Goal: Transaction & Acquisition: Register for event/course

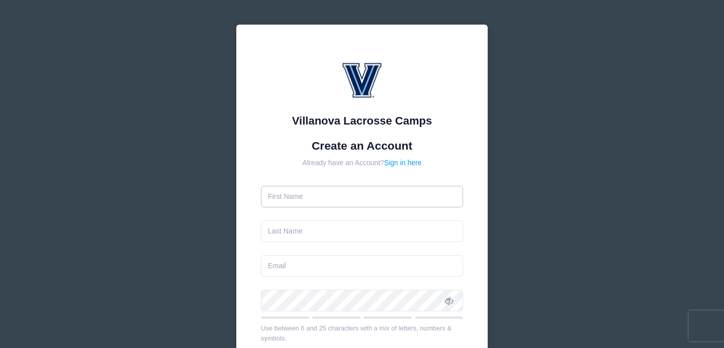
click at [311, 205] on input "text" at bounding box center [362, 197] width 203 height 22
type input "[PERSON_NAME]"
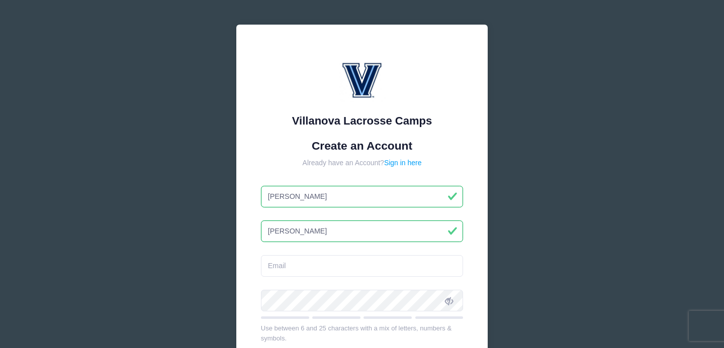
type input "[PERSON_NAME]"
click at [288, 264] on input "email" at bounding box center [362, 266] width 203 height 22
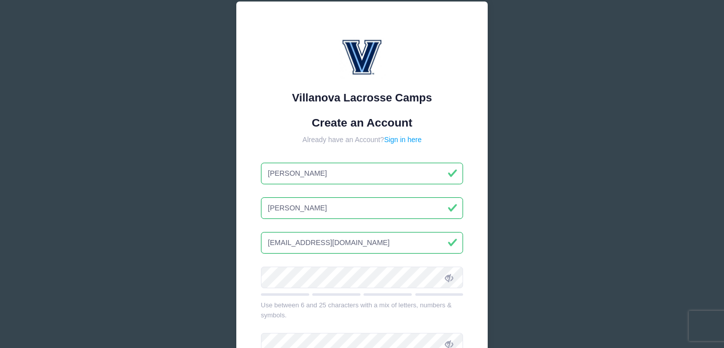
scroll to position [42, 0]
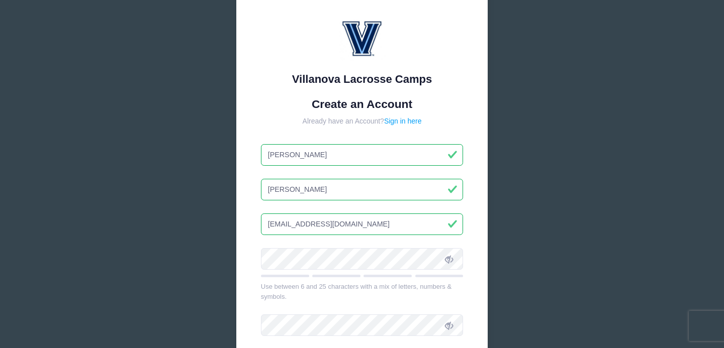
type input "[EMAIL_ADDRESS][DOMAIN_NAME]"
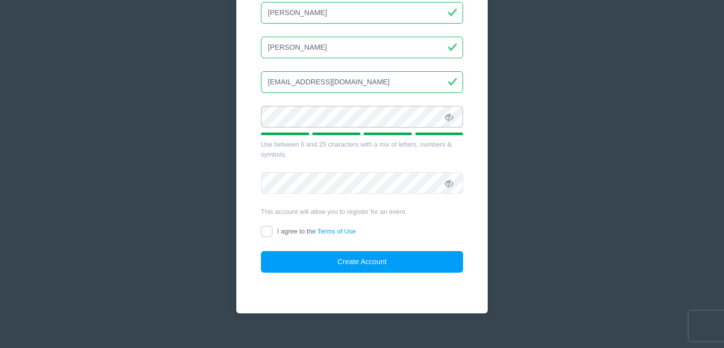
scroll to position [186, 0]
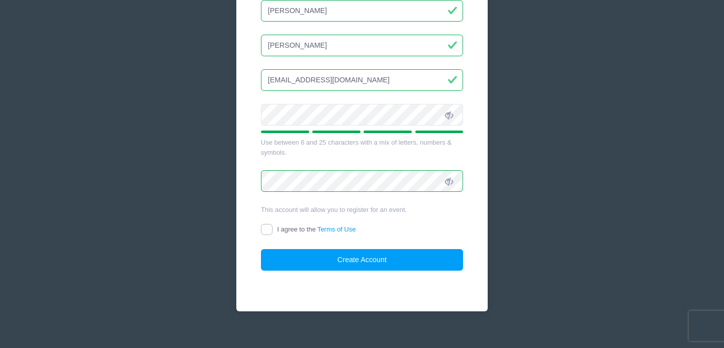
click at [271, 229] on input "I agree to the Terms of Use" at bounding box center [267, 230] width 12 height 12
checkbox input "true"
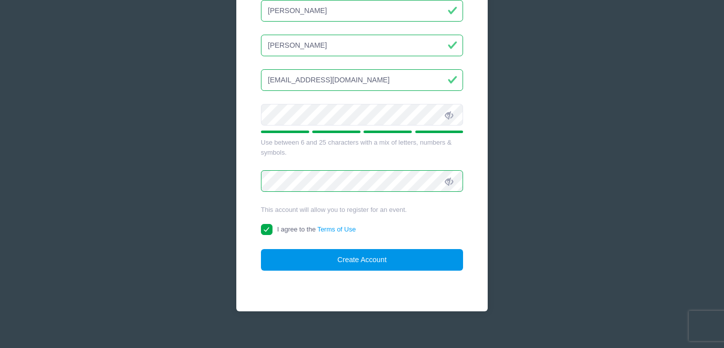
click at [338, 259] on button "Create Account" at bounding box center [362, 260] width 203 height 22
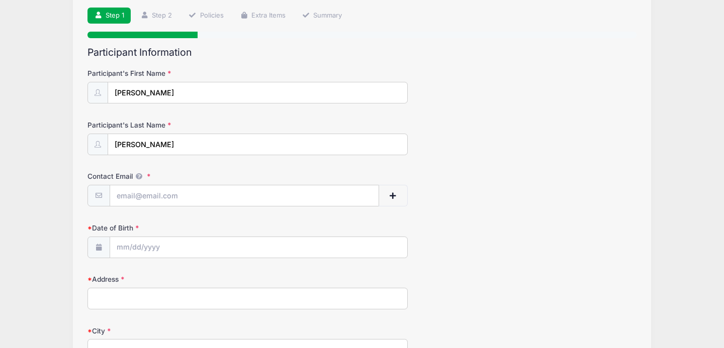
scroll to position [69, 0]
click at [156, 191] on input "Contact Email" at bounding box center [244, 196] width 269 height 22
type input "[EMAIL_ADDRESS][DOMAIN_NAME]"
click at [130, 245] on input "Date of Birth" at bounding box center [258, 248] width 297 height 22
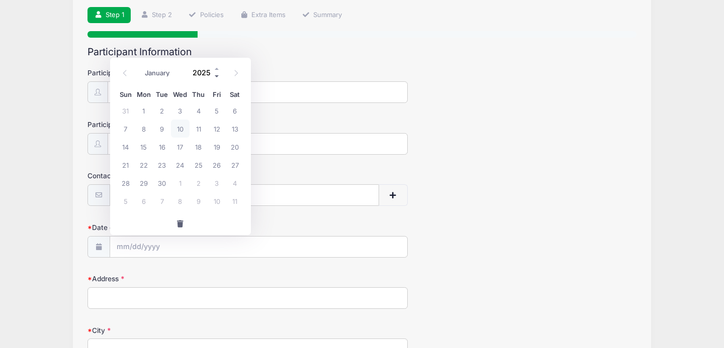
click at [217, 77] on span at bounding box center [217, 76] width 7 height 8
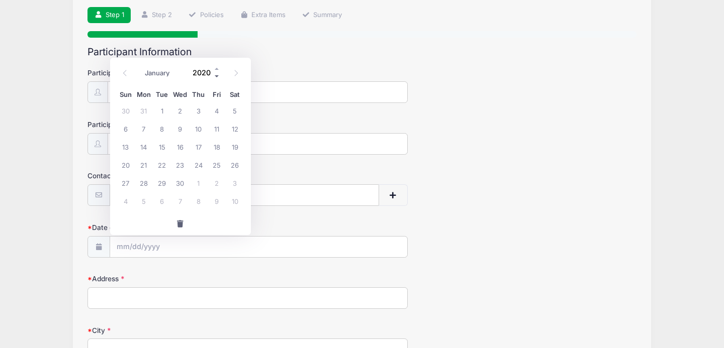
click at [217, 77] on span at bounding box center [217, 76] width 7 height 8
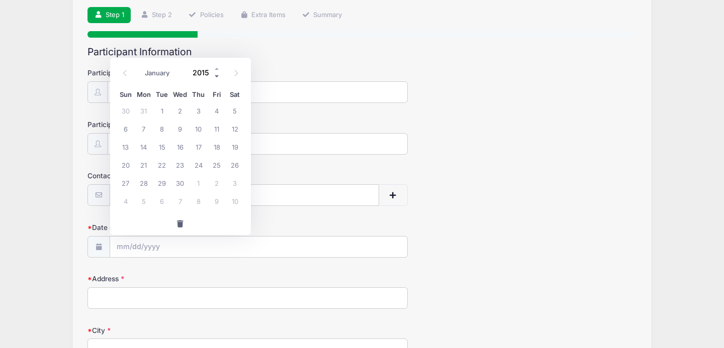
click at [217, 77] on span at bounding box center [217, 76] width 7 height 8
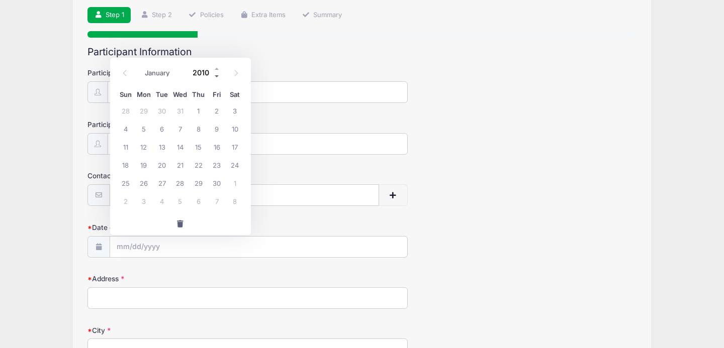
click at [217, 77] on span at bounding box center [217, 76] width 7 height 8
type input "2008"
click at [163, 111] on span "2" at bounding box center [162, 111] width 18 height 18
type input "09/02/2008"
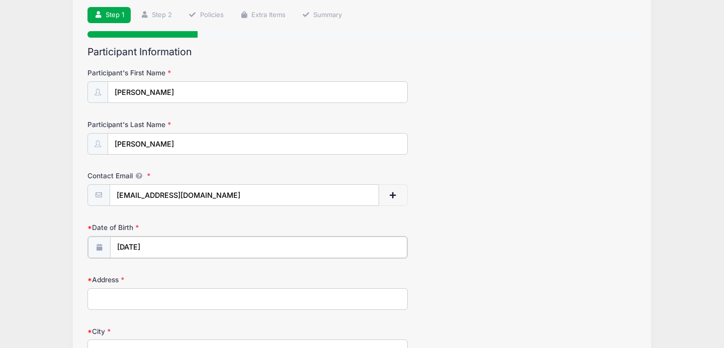
click at [122, 248] on input "09/02/2008" at bounding box center [258, 248] width 297 height 22
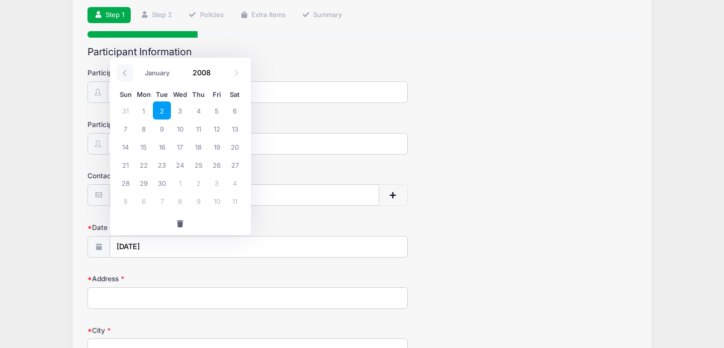
click at [126, 71] on icon at bounding box center [125, 73] width 7 height 7
click at [239, 71] on span at bounding box center [236, 72] width 17 height 17
select select "9"
click at [199, 111] on span "2" at bounding box center [199, 111] width 18 height 18
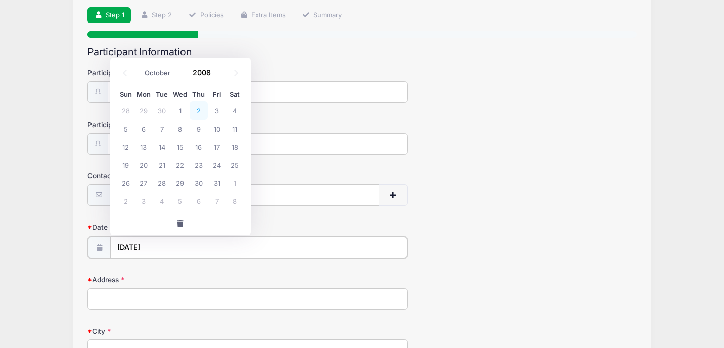
type input "[DATE]"
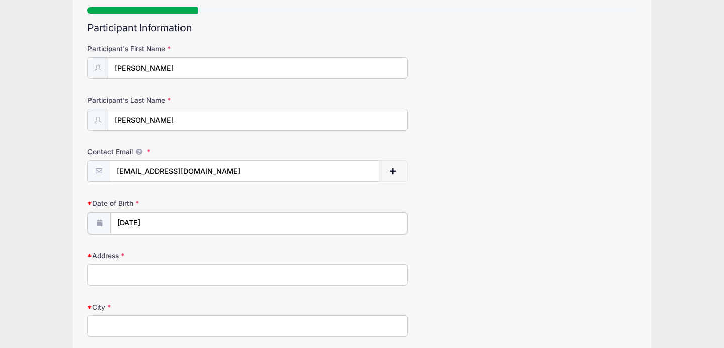
scroll to position [95, 0]
click at [134, 273] on input "Address" at bounding box center [247, 273] width 320 height 22
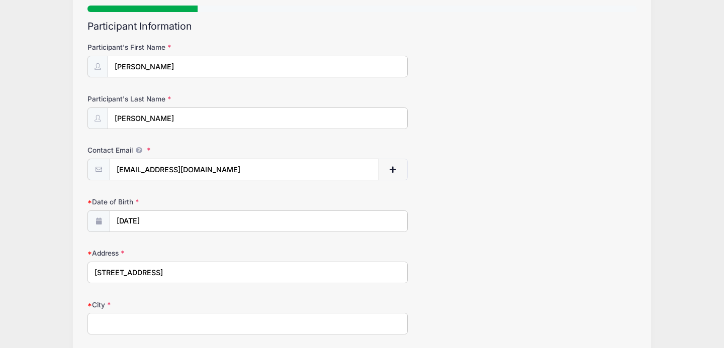
type input "[STREET_ADDRESS]"
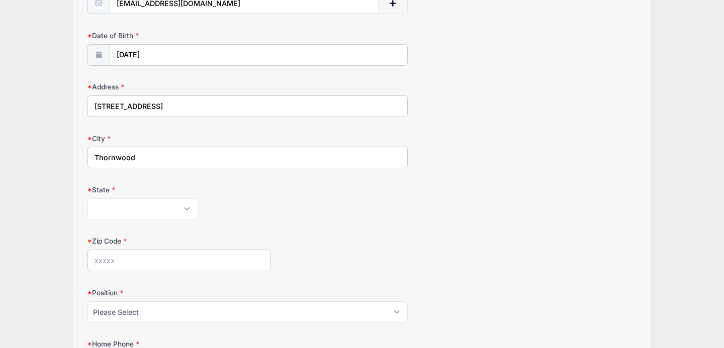
scroll to position [265, 0]
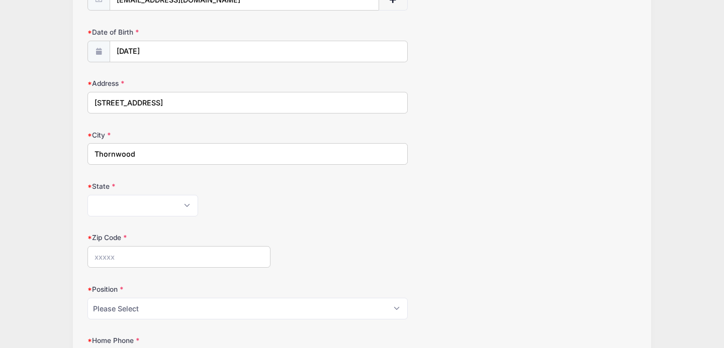
type input "Thornwood"
click at [106, 200] on select "Alabama Alaska American Samoa Arizona Arkansas Armed Forces Africa Armed Forces…" at bounding box center [142, 206] width 111 height 22
select select "NY"
click at [87, 195] on select "Alabama Alaska American Samoa Arizona Arkansas Armed Forces Africa Armed Forces…" at bounding box center [142, 206] width 111 height 22
click at [145, 257] on input "Zip Code" at bounding box center [178, 257] width 183 height 22
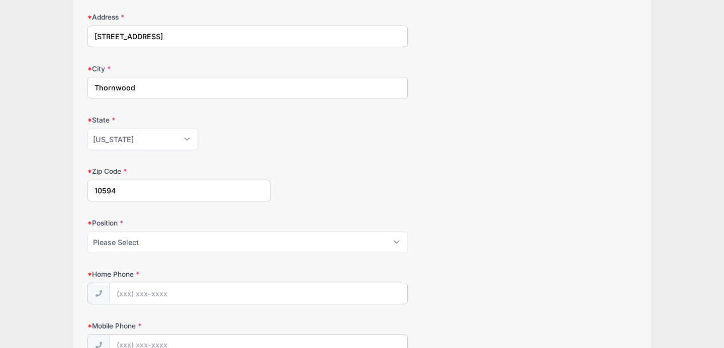
scroll to position [330, 0]
type input "10594"
click at [394, 242] on select "Please Select Goalie Middie Defense Attack FOGO LSM" at bounding box center [247, 244] width 320 height 22
select select "Attack"
click at [87, 233] on select "Please Select Goalie Middie Defense Attack FOGO LSM" at bounding box center [247, 244] width 320 height 22
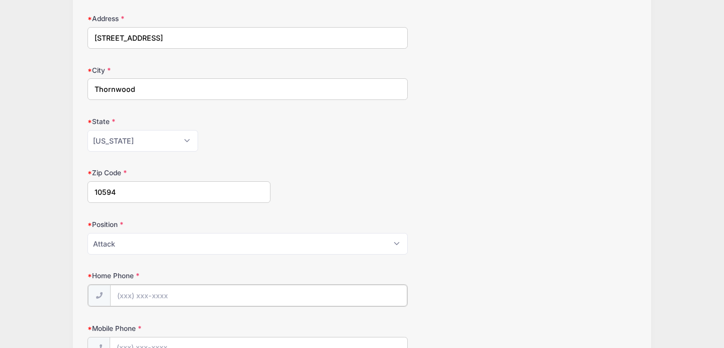
click at [156, 297] on input "Home Phone" at bounding box center [258, 296] width 297 height 22
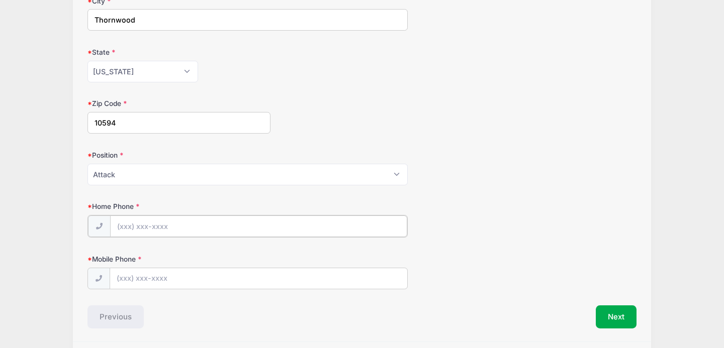
scroll to position [402, 0]
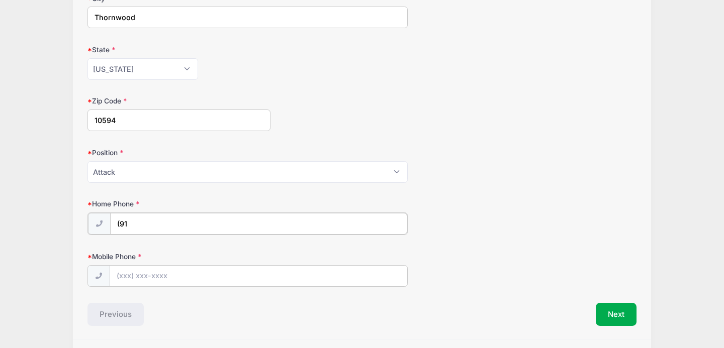
type input "(9"
type input "[PHONE_NUMBER]"
click at [146, 279] on input "Mobile Phone" at bounding box center [258, 276] width 297 height 22
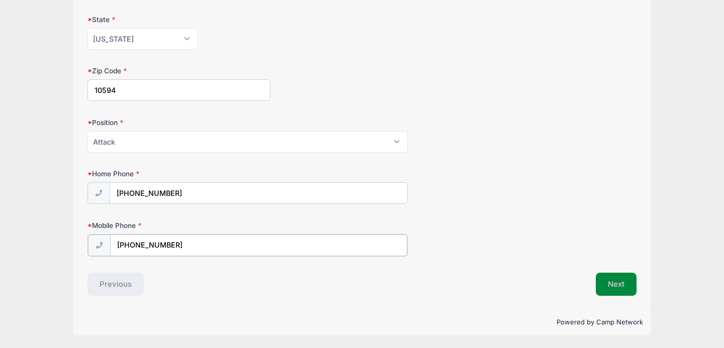
type input "[PHONE_NUMBER]"
click at [612, 286] on button "Next" at bounding box center [616, 283] width 41 height 23
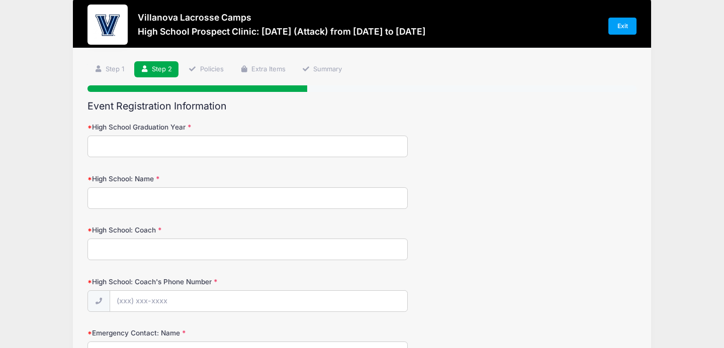
scroll to position [0, 0]
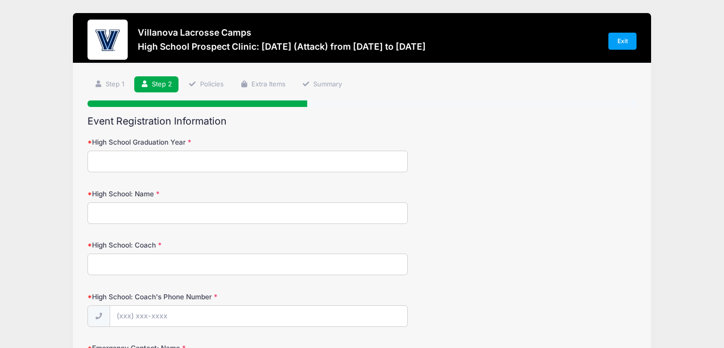
click at [164, 166] on input "High School Graduation Year" at bounding box center [247, 162] width 320 height 22
type input "2027"
click at [125, 216] on input "High School: Name" at bounding box center [247, 214] width 320 height 22
type input "Archbishop [PERSON_NAME]"
click at [111, 268] on input "High School: Coach" at bounding box center [247, 265] width 320 height 22
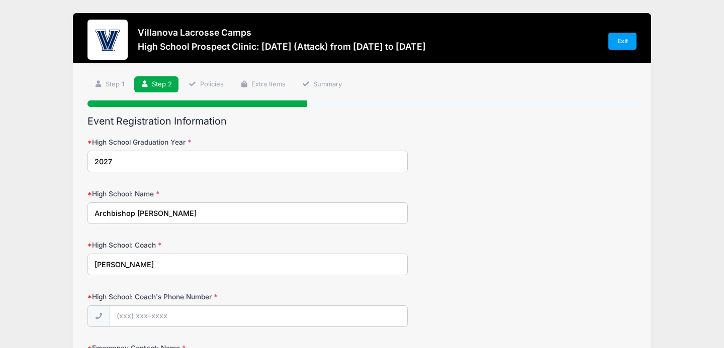
type input "[PERSON_NAME]"
click at [132, 316] on input "High School: Coach's Phone Number" at bounding box center [258, 317] width 297 height 22
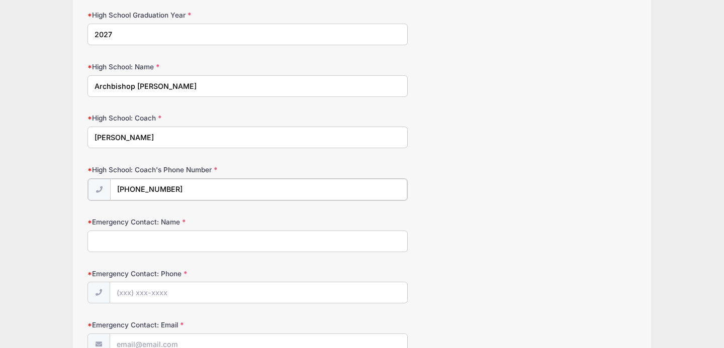
scroll to position [134, 0]
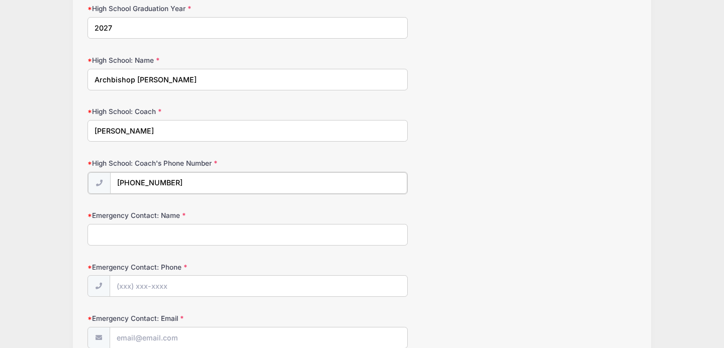
type input "[PHONE_NUMBER]"
click at [146, 236] on input "Emergency Contact: Name" at bounding box center [247, 234] width 320 height 22
type input "r"
type input "[PERSON_NAME]"
click at [132, 287] on input "Emergency Contact: Phone" at bounding box center [258, 286] width 297 height 22
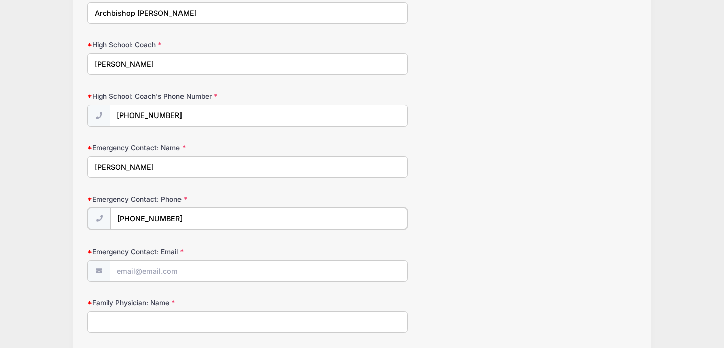
scroll to position [201, 0]
type input "[PHONE_NUMBER]"
click at [122, 275] on input "Emergency Contact: Email" at bounding box center [258, 270] width 297 height 22
type input "[EMAIL_ADDRESS][DOMAIN_NAME]"
click at [113, 320] on input "Family Physician: Name" at bounding box center [247, 321] width 320 height 22
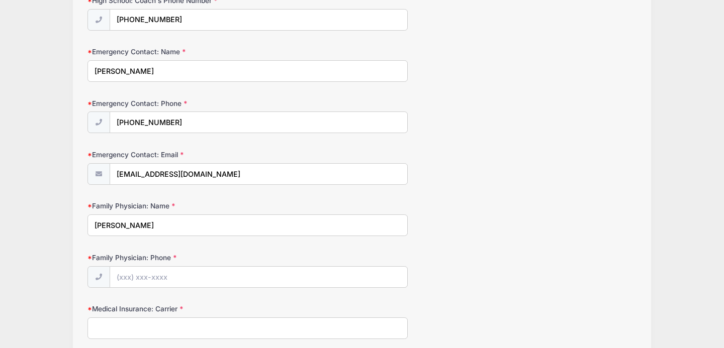
scroll to position [300, 0]
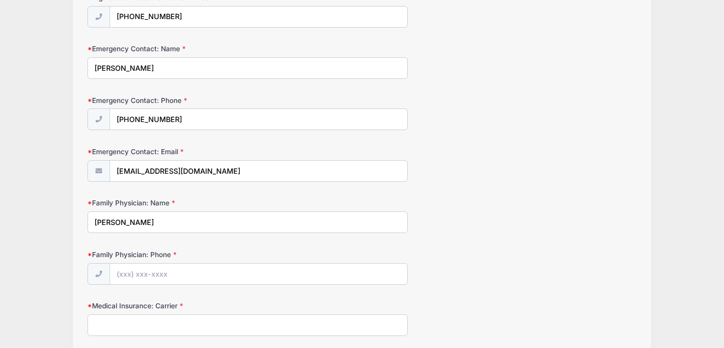
type input "[PERSON_NAME]"
click at [152, 274] on input "Family Physician: Phone" at bounding box center [258, 275] width 297 height 22
click at [136, 331] on input "Medical Insurance: Carrier" at bounding box center [247, 326] width 320 height 22
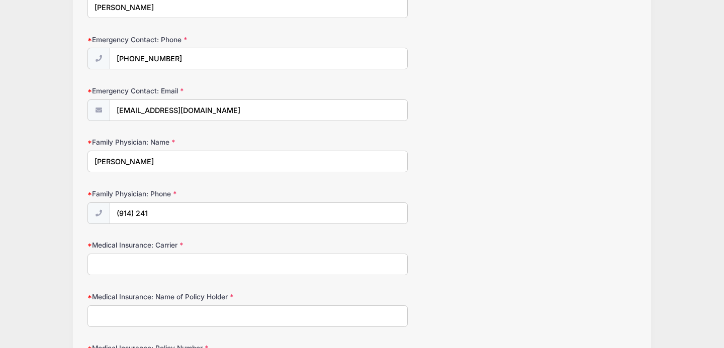
scroll to position [364, 0]
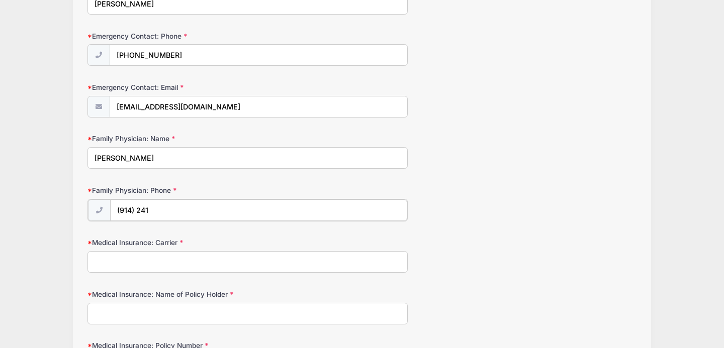
click at [159, 210] on input "(914) 241" at bounding box center [258, 211] width 297 height 22
type input "[PHONE_NUMBER]"
click at [136, 260] on input "Medical Insurance: Carrier" at bounding box center [247, 261] width 320 height 22
type input "cigna"
click at [110, 315] on input "Medical Insurance: Name of Policy Holder" at bounding box center [247, 313] width 320 height 22
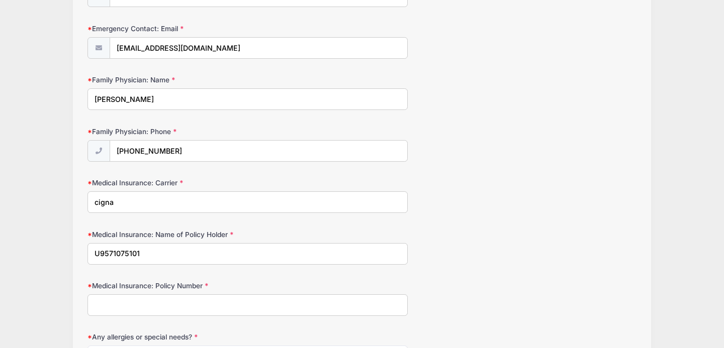
scroll to position [431, 0]
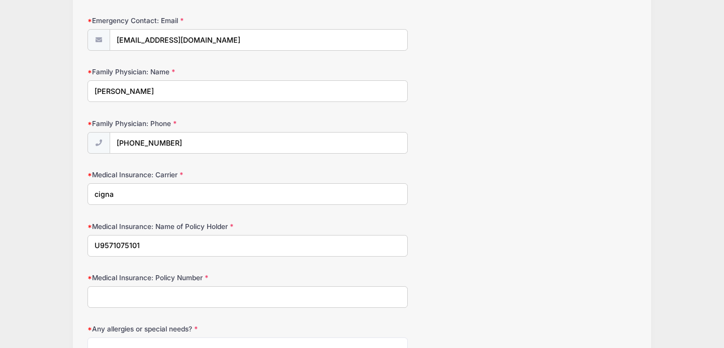
drag, startPoint x: 143, startPoint y: 247, endPoint x: 83, endPoint y: 240, distance: 60.2
click at [83, 240] on div "Step 2 /7 Step 1 Step 2 Policies Extra Items Summary Participant Information Pa…" at bounding box center [362, 91] width 578 height 917
type input "U9571075101"
click at [110, 292] on input "Medical Insurance: Policy Number" at bounding box center [247, 298] width 320 height 22
type input "U9671075101"
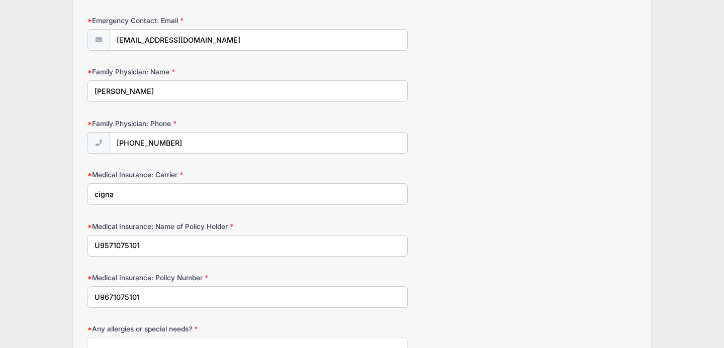
click at [152, 242] on input "U9571075101" at bounding box center [247, 246] width 320 height 22
type input "U"
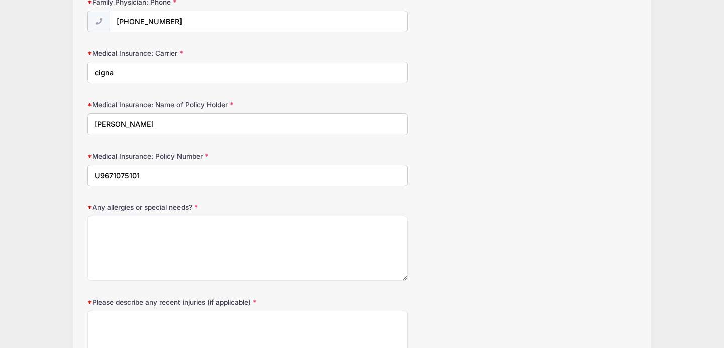
scroll to position [559, 0]
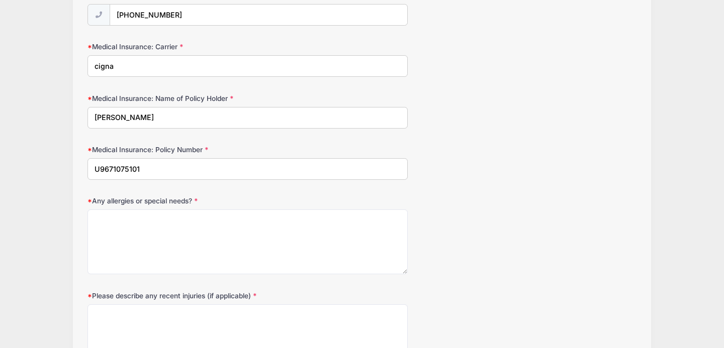
type input "[PERSON_NAME]"
click at [118, 231] on textarea "Any allergies or special needs?" at bounding box center [247, 242] width 320 height 65
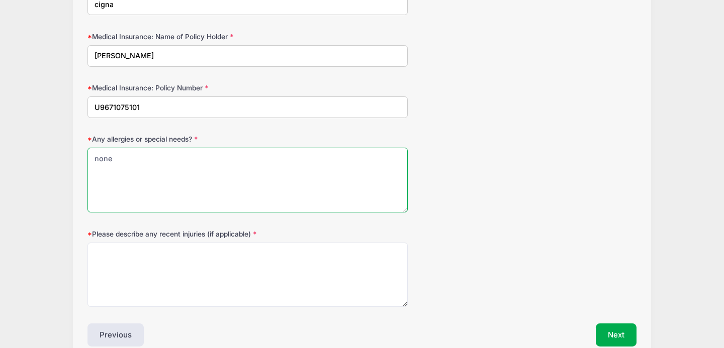
scroll to position [622, 0]
type textarea "none"
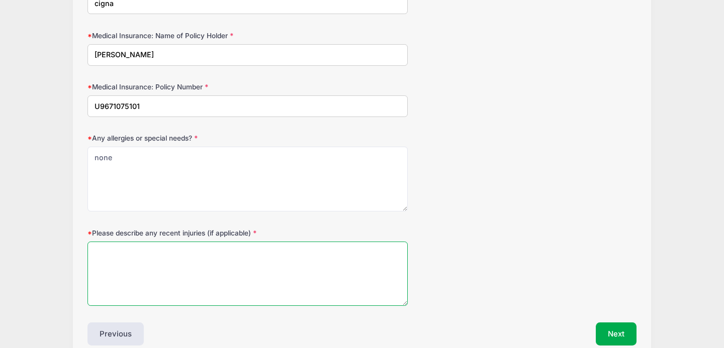
click at [112, 249] on textarea "Please describe any recent injuries (if applicable)" at bounding box center [247, 274] width 320 height 65
type textarea "none"
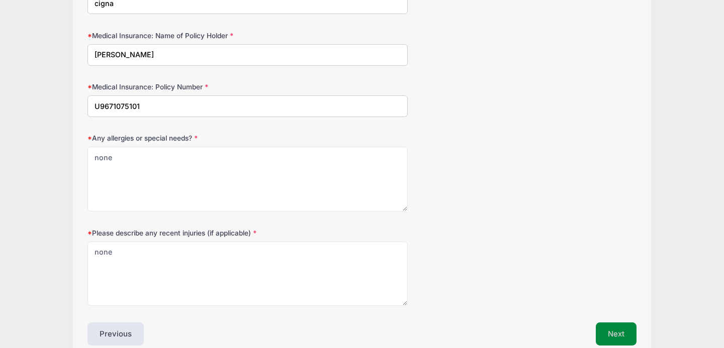
click at [599, 332] on button "Next" at bounding box center [616, 334] width 41 height 23
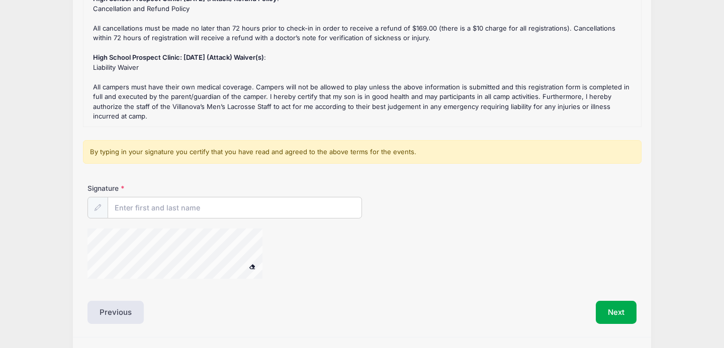
scroll to position [142, 0]
click at [137, 212] on input "Signature" at bounding box center [234, 208] width 253 height 22
type input "[PERSON_NAME]"
click at [611, 309] on button "Next" at bounding box center [616, 312] width 41 height 23
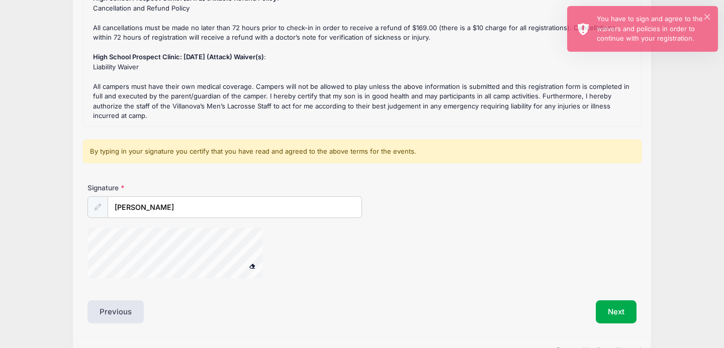
click at [253, 266] on span at bounding box center [252, 266] width 7 height 6
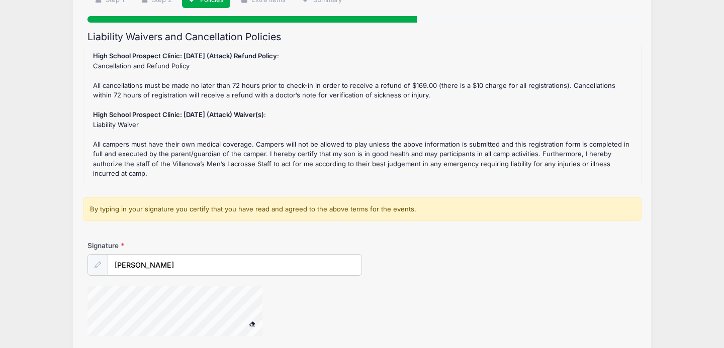
scroll to position [0, 0]
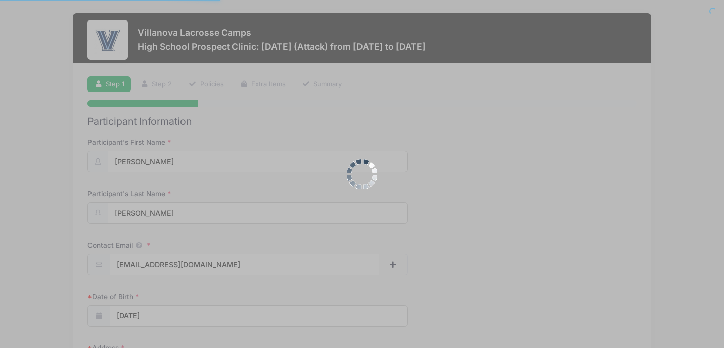
select select "NY"
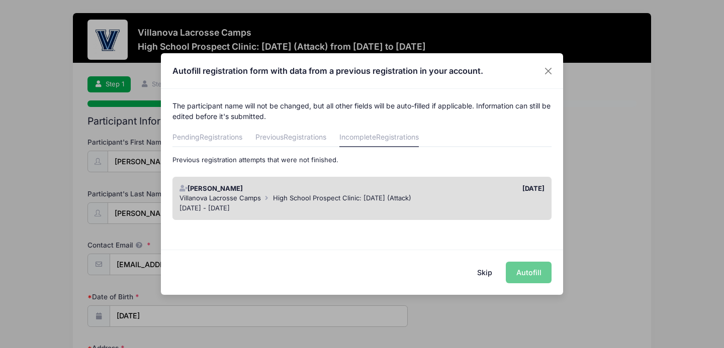
click at [467, 204] on div "[DATE] - [DATE]" at bounding box center [361, 209] width 365 height 10
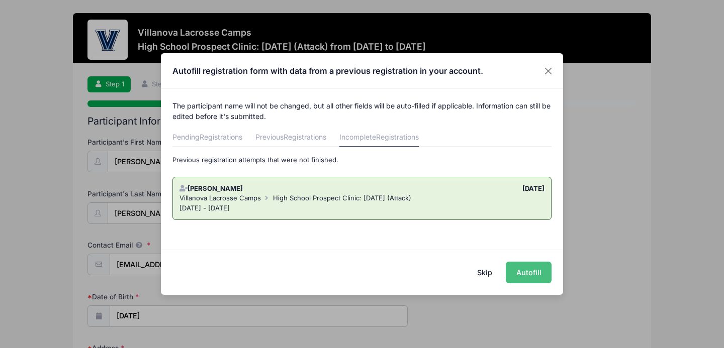
click at [545, 272] on button "Autofill" at bounding box center [529, 273] width 46 height 22
type input "9149124717"
type input "9144326960"
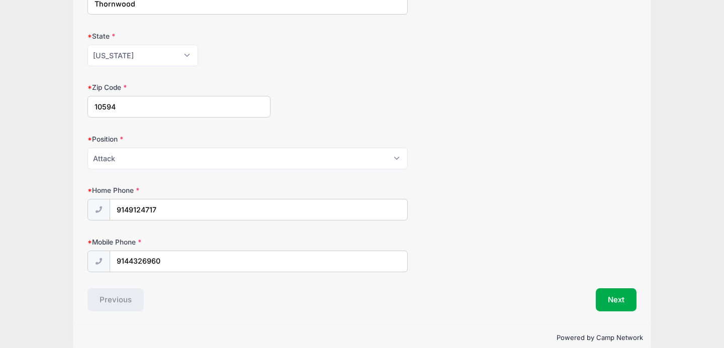
scroll to position [422, 0]
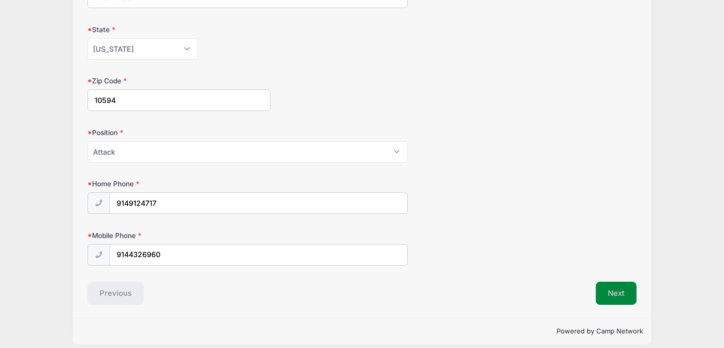
click at [613, 296] on button "Next" at bounding box center [616, 293] width 41 height 23
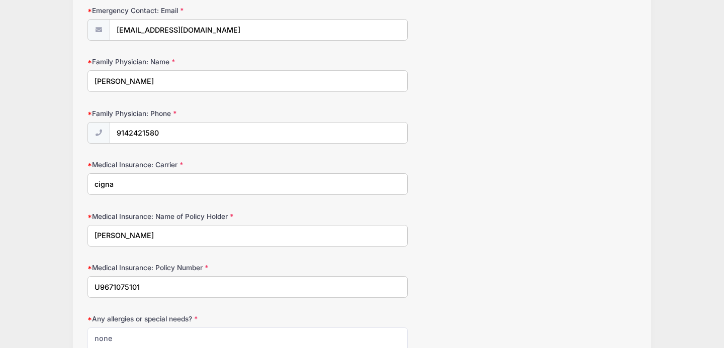
scroll to position [443, 0]
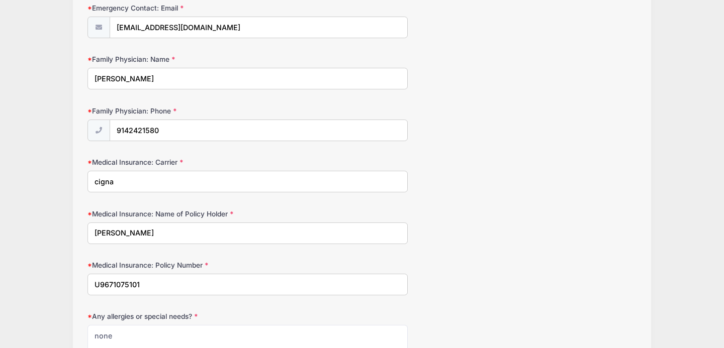
click at [100, 182] on input "cigna" at bounding box center [247, 182] width 320 height 22
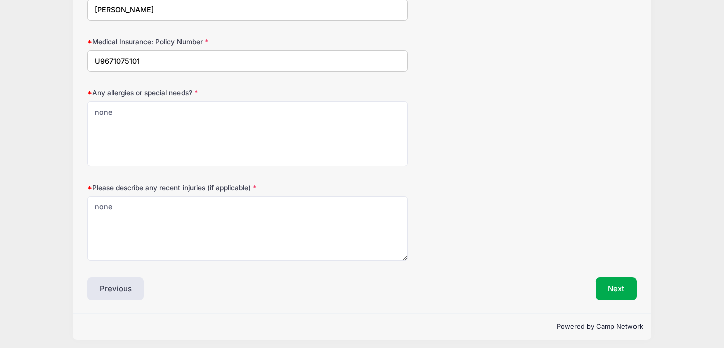
scroll to position [672, 0]
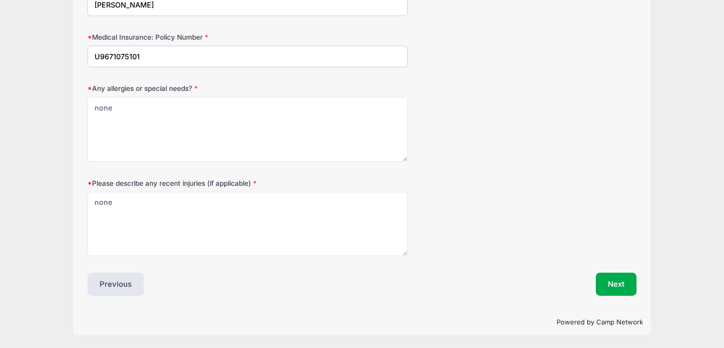
type input "Cigna"
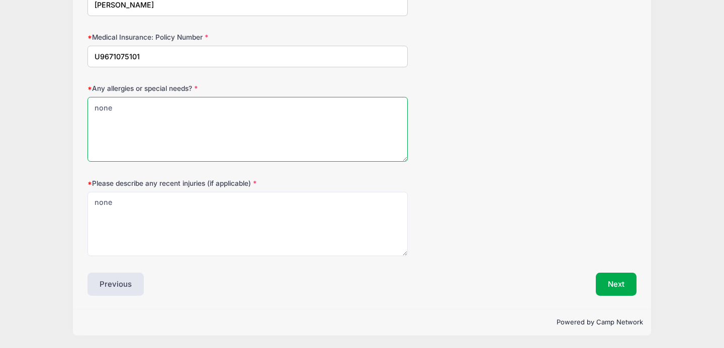
click at [104, 106] on textarea "none" at bounding box center [247, 129] width 320 height 65
type textarea "N/A"
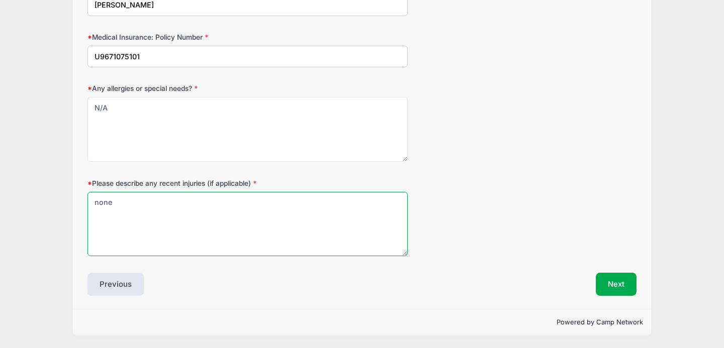
click at [97, 203] on textarea "none" at bounding box center [247, 224] width 320 height 65
click at [97, 204] on textarea "none" at bounding box center [247, 224] width 320 height 65
type textarea "N/A"
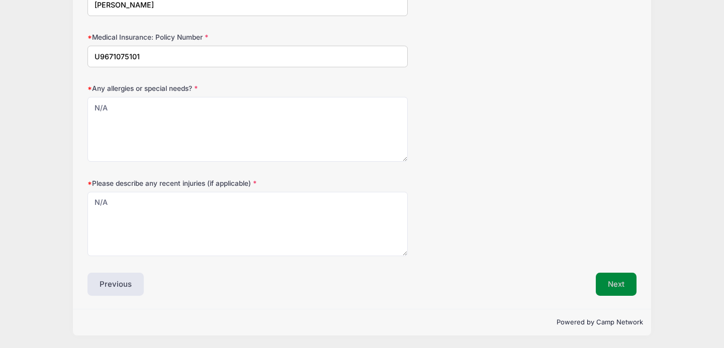
click at [614, 282] on button "Next" at bounding box center [616, 284] width 41 height 23
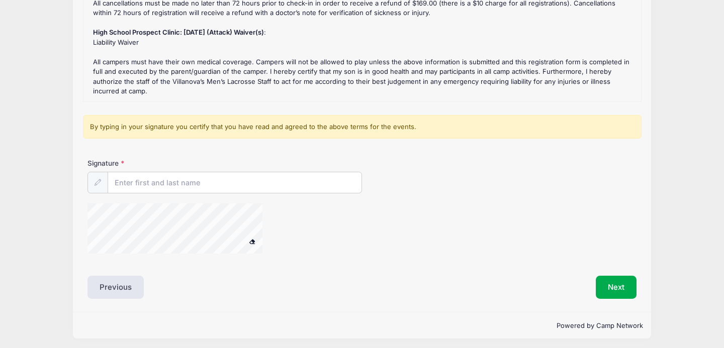
scroll to position [170, 0]
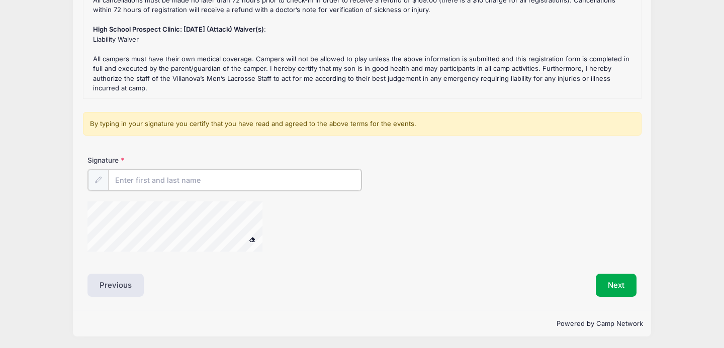
click at [318, 185] on input "Signature" at bounding box center [234, 180] width 253 height 22
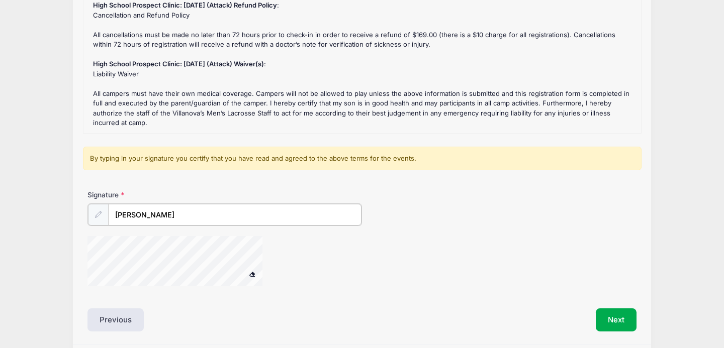
scroll to position [142, 0]
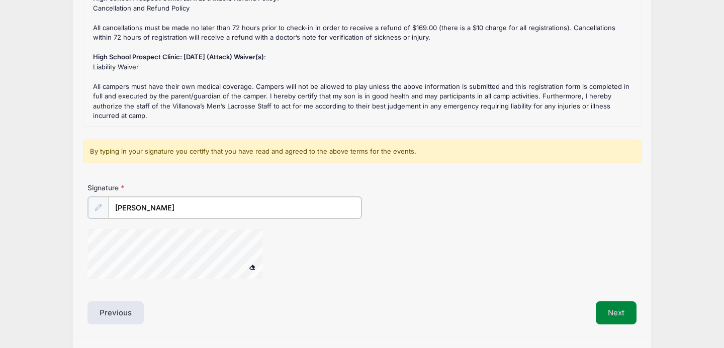
type input "[PERSON_NAME]"
click at [612, 313] on button "Next" at bounding box center [616, 312] width 41 height 23
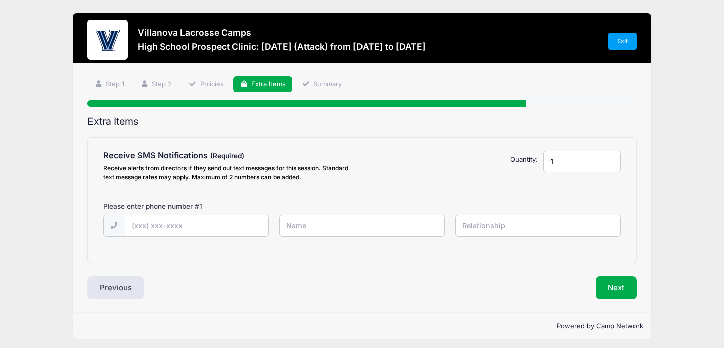
scroll to position [0, 0]
click at [214, 237] on div at bounding box center [362, 232] width 528 height 35
click at [185, 228] on input "text" at bounding box center [196, 227] width 143 height 22
type input "[PHONE_NUMBER]"
click at [295, 223] on input "text" at bounding box center [362, 226] width 166 height 22
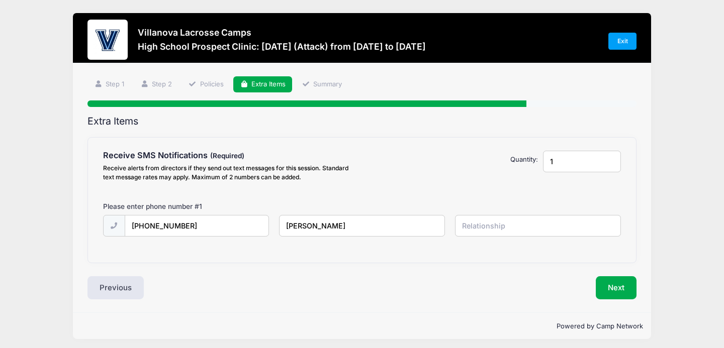
type input "[PERSON_NAME]"
click at [469, 228] on input "text" at bounding box center [538, 226] width 166 height 22
click at [225, 230] on input "[PHONE_NUMBER]" at bounding box center [196, 227] width 143 height 22
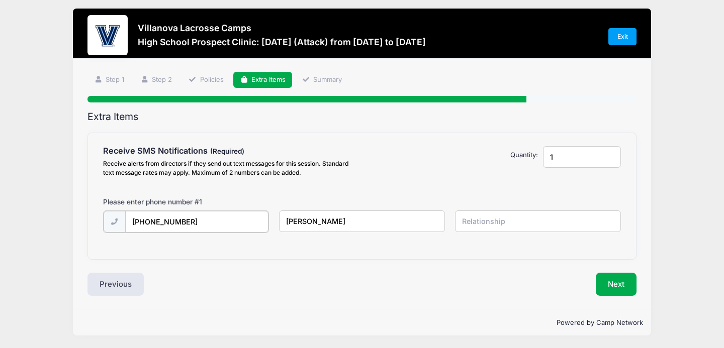
type input "[PHONE_NUMBER]"
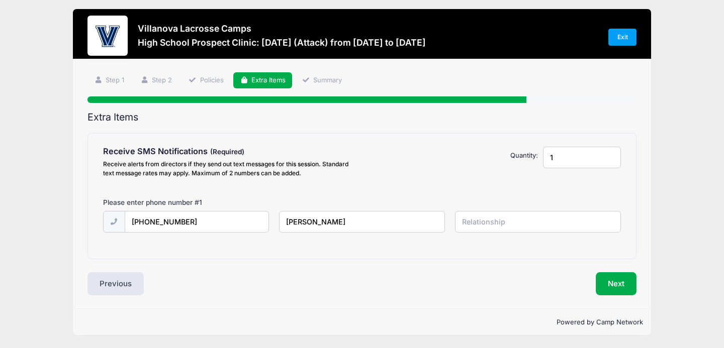
click at [306, 223] on input "[PERSON_NAME]" at bounding box center [362, 222] width 166 height 22
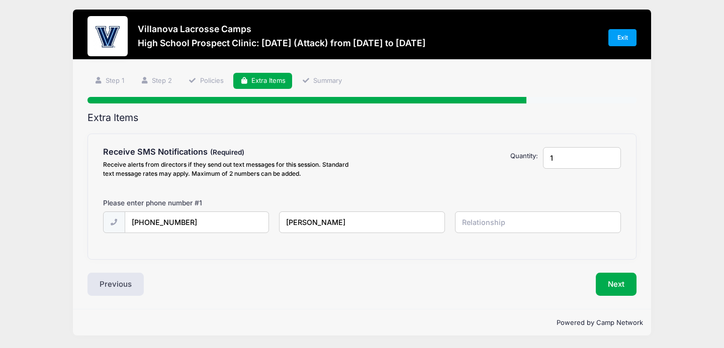
type input "[PERSON_NAME]"
click at [486, 222] on input "text" at bounding box center [538, 223] width 166 height 22
type input "Father"
click at [626, 280] on button "Next" at bounding box center [616, 284] width 41 height 23
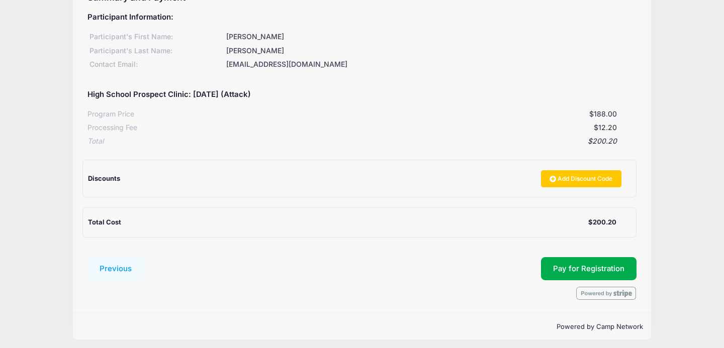
scroll to position [128, 0]
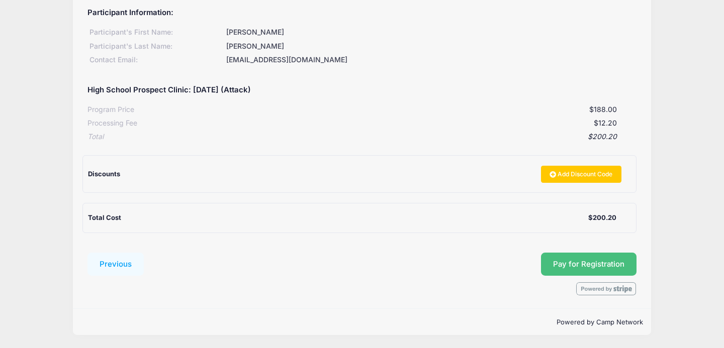
click at [599, 266] on button "Pay for Registration" at bounding box center [589, 264] width 96 height 23
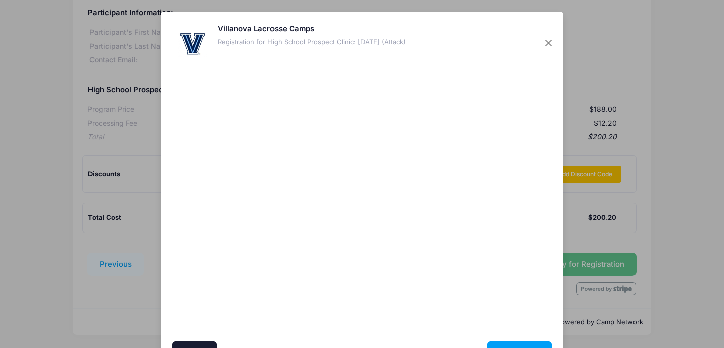
scroll to position [57, 0]
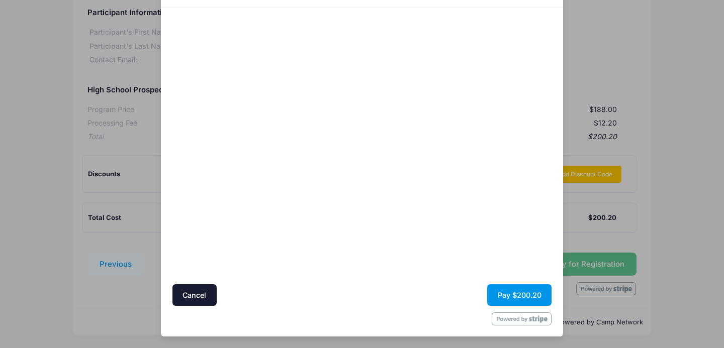
click at [503, 294] on button "Pay $200.20" at bounding box center [519, 296] width 64 height 22
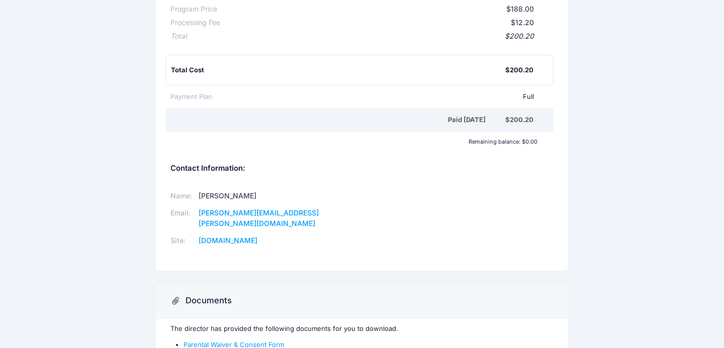
scroll to position [208, 0]
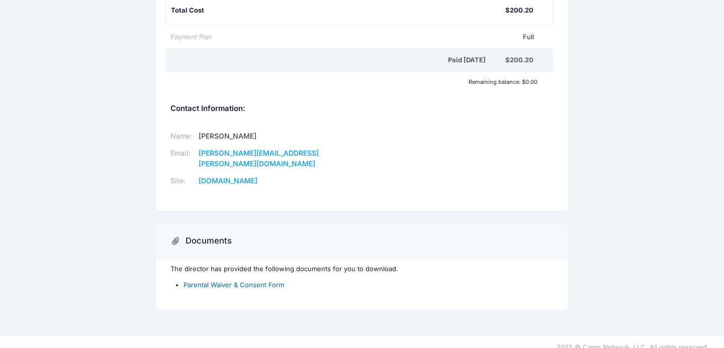
click at [271, 281] on link "Parental Waiver & Consent Form" at bounding box center [233, 285] width 101 height 8
click at [268, 281] on link "Parental Waiver & Consent Form" at bounding box center [233, 285] width 101 height 8
click at [273, 281] on link "Parental Waiver & Consent Form" at bounding box center [233, 285] width 101 height 8
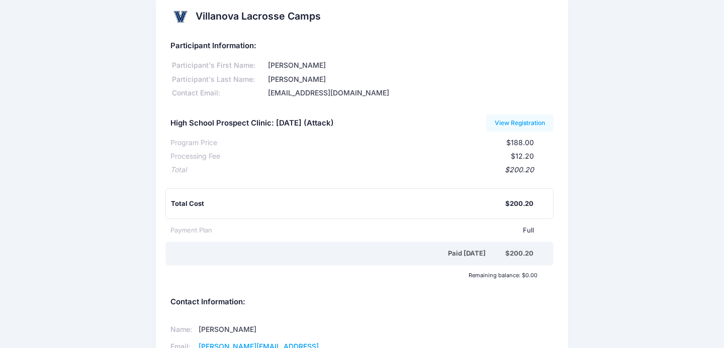
scroll to position [0, 0]
